Goal: Navigation & Orientation: Find specific page/section

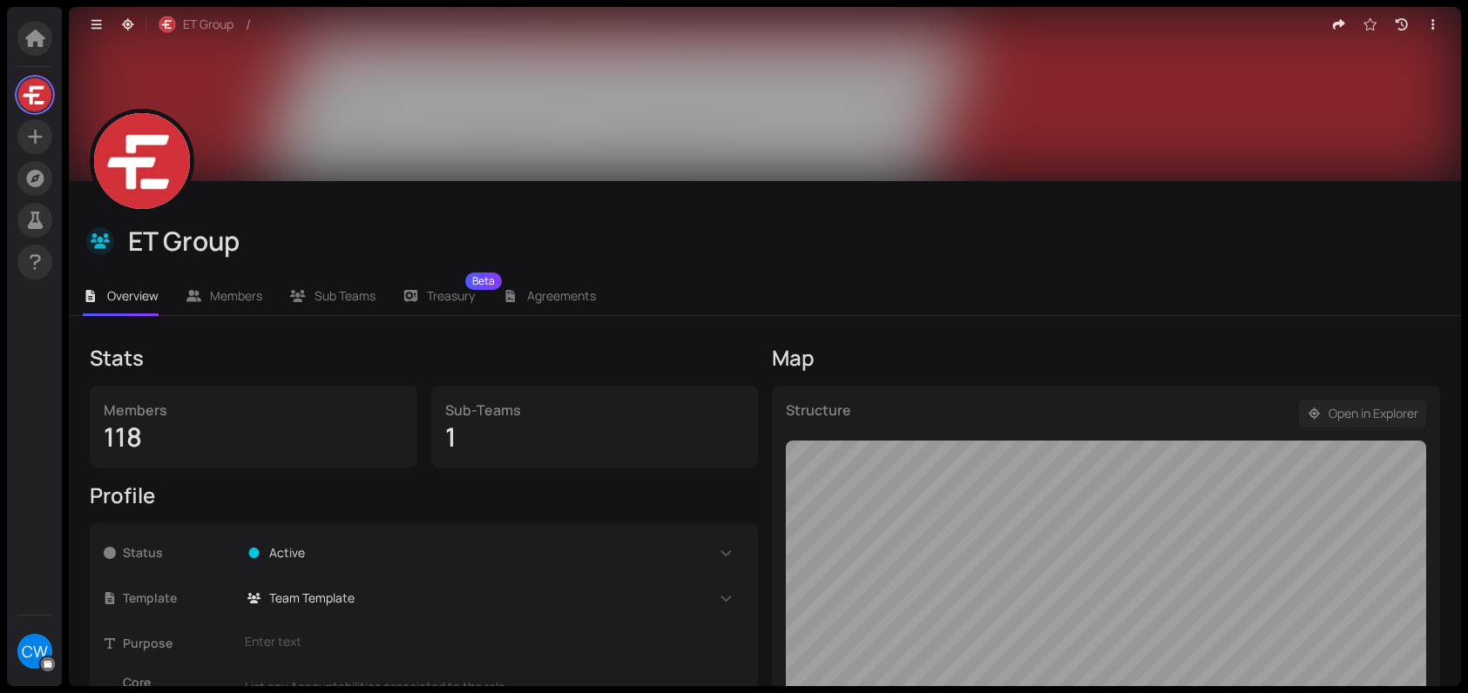
click at [1389, 416] on span "Open in Explorer" at bounding box center [1373, 413] width 90 height 19
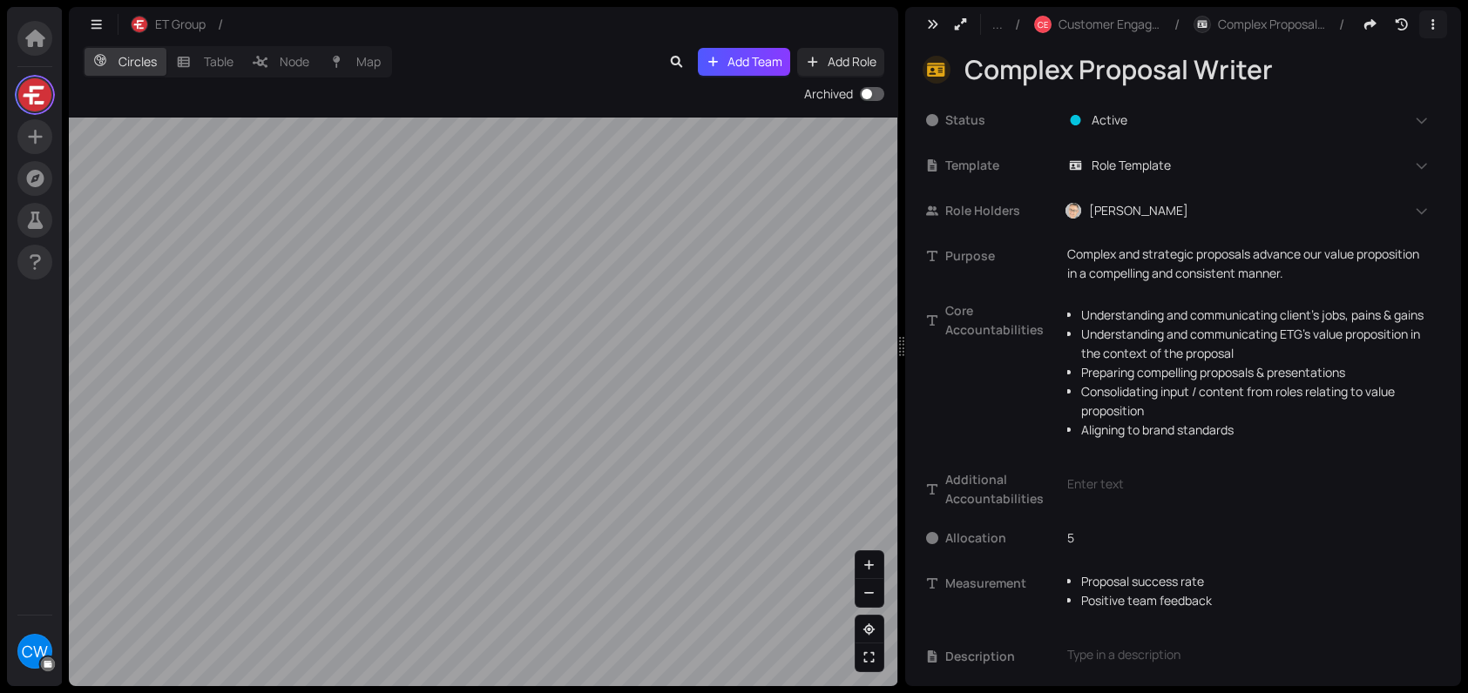
click at [1427, 25] on icon "button" at bounding box center [1433, 24] width 16 height 12
click at [1436, 25] on icon "button" at bounding box center [1433, 24] width 16 height 12
click at [962, 409] on div "Core Accountabilities Understanding and communicating client’s jobs, pains & ga…" at bounding box center [1183, 378] width 514 height 155
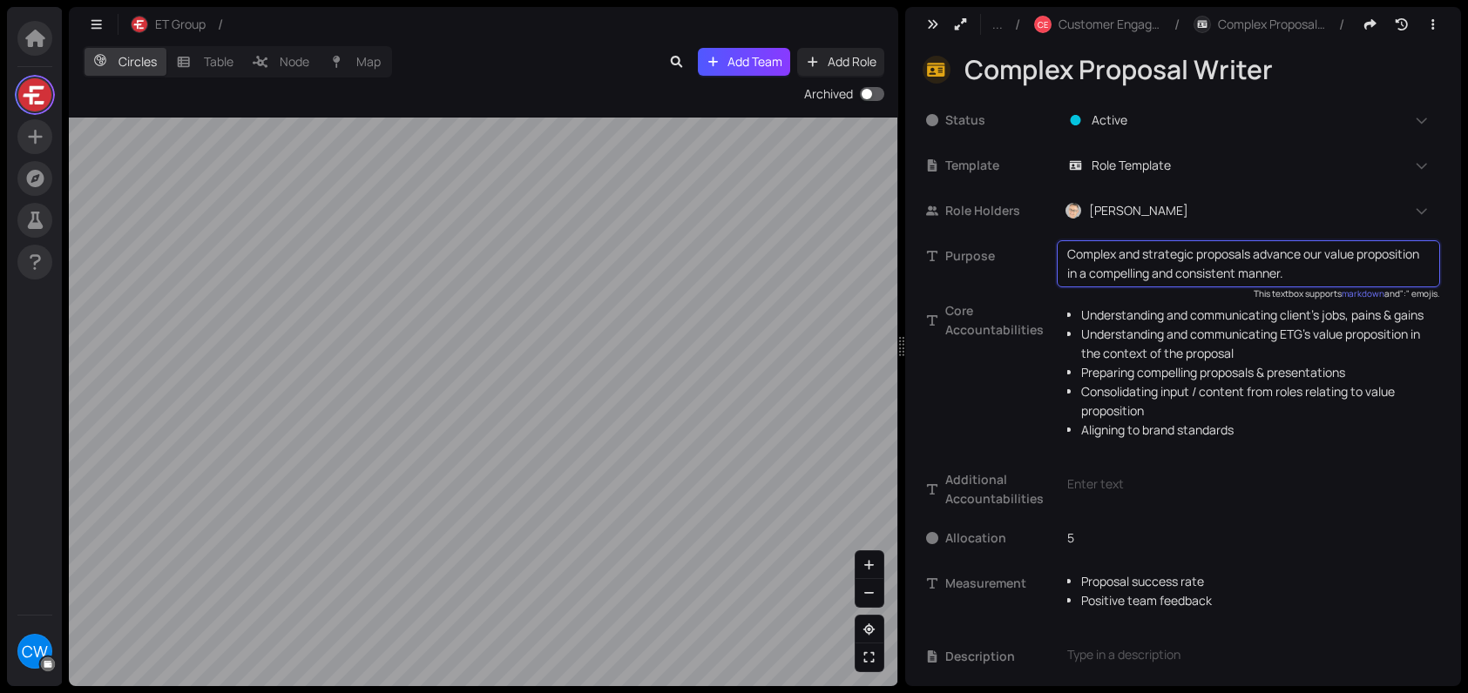
drag, startPoint x: 1067, startPoint y: 253, endPoint x: 1294, endPoint y: 269, distance: 227.9
click at [1294, 269] on textarea "Complex and strategic proposals advance our value proposition in a compelling a…" at bounding box center [1248, 264] width 362 height 38
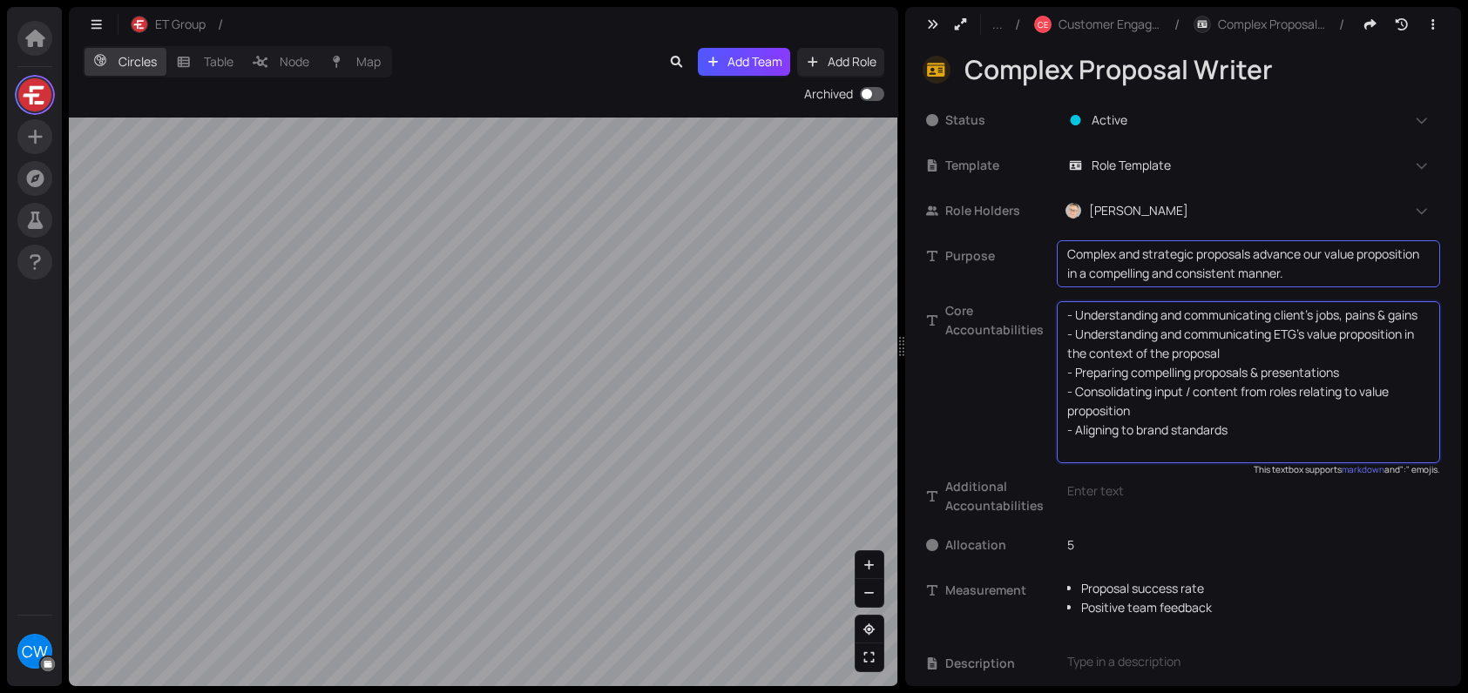
drag, startPoint x: 1240, startPoint y: 435, endPoint x: 1050, endPoint y: 306, distance: 230.3
click at [1067, 306] on textarea "- Understanding and communicating client’s jobs, pains & gains - Understanding …" at bounding box center [1248, 382] width 362 height 153
